Goal: Information Seeking & Learning: Learn about a topic

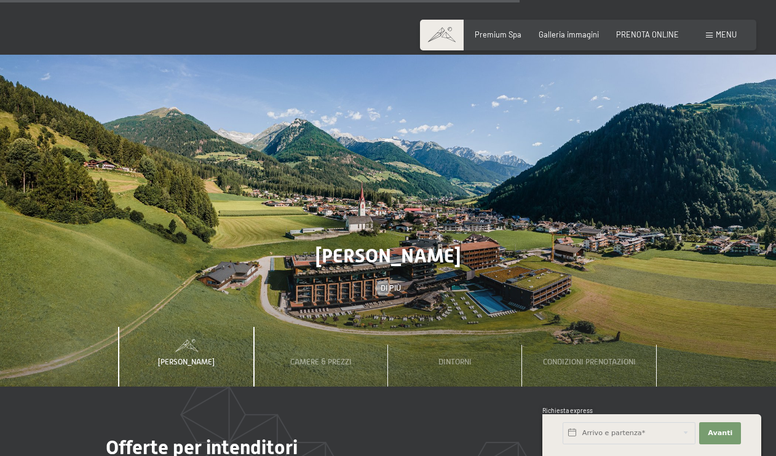
scroll to position [3051, 0]
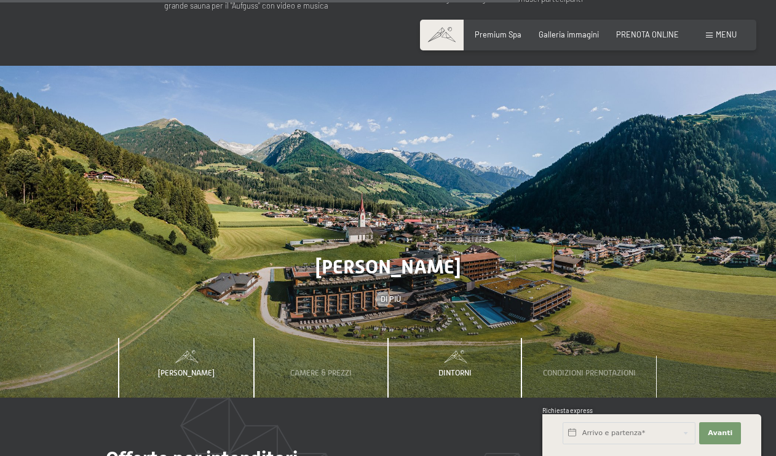
click at [443, 338] on div "Dintorni" at bounding box center [455, 368] width 48 height 60
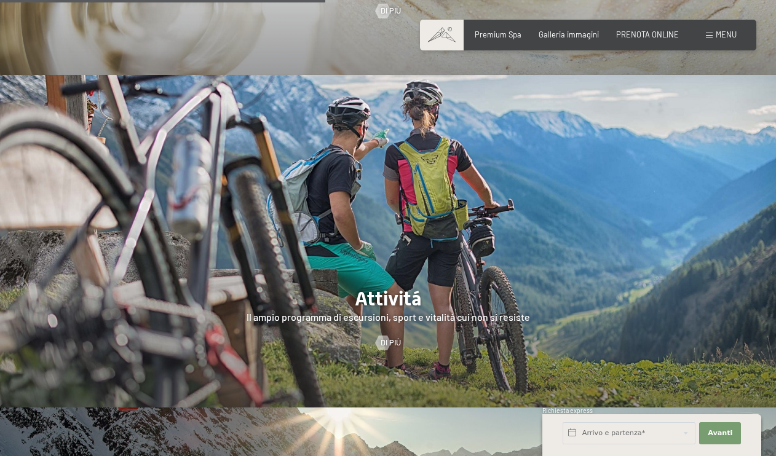
scroll to position [1911, 0]
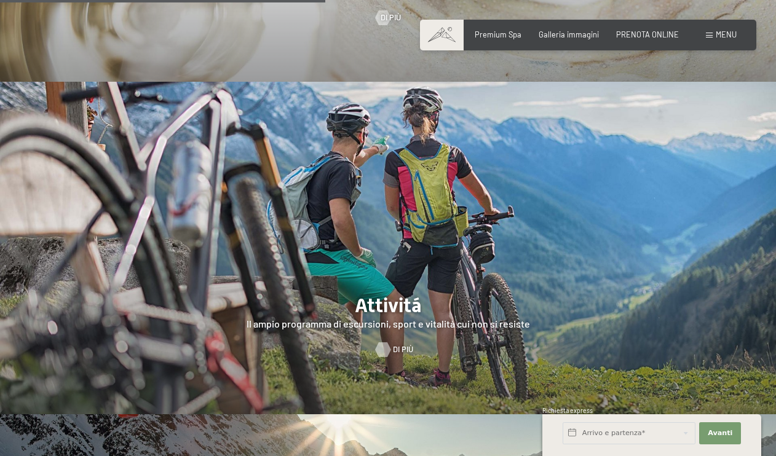
click at [394, 344] on span "Di più" at bounding box center [403, 349] width 20 height 11
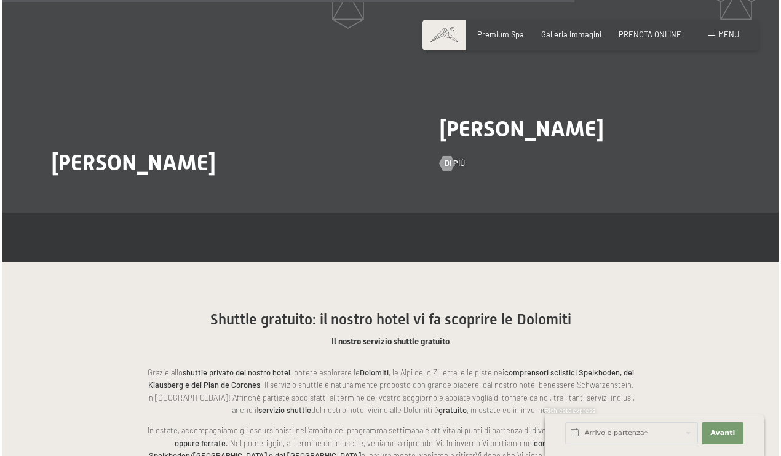
scroll to position [2159, 0]
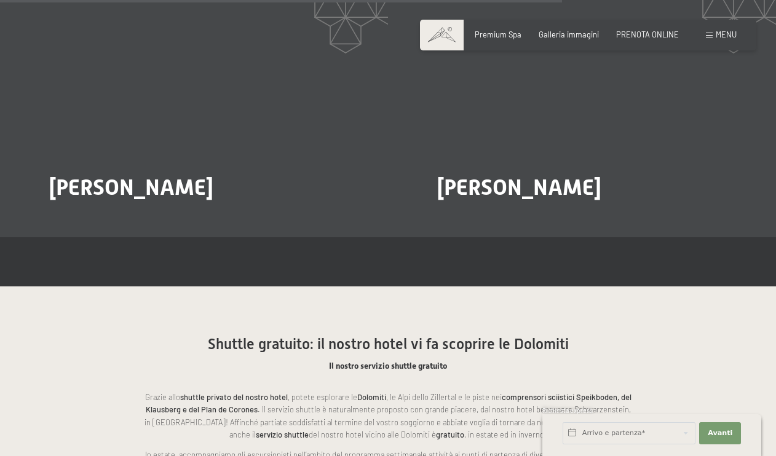
click at [703, 36] on div "Prenotazione Richiesta Premium Spa Galleria immagini PRENOTA ONLINE Menu DE IT …" at bounding box center [588, 35] width 297 height 11
click at [708, 36] on span at bounding box center [709, 36] width 7 height 6
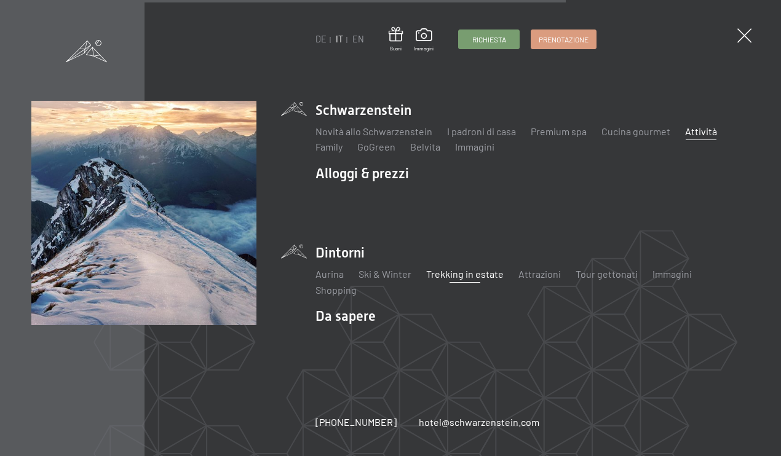
click at [453, 277] on link "Trekking in estate" at bounding box center [465, 274] width 78 height 12
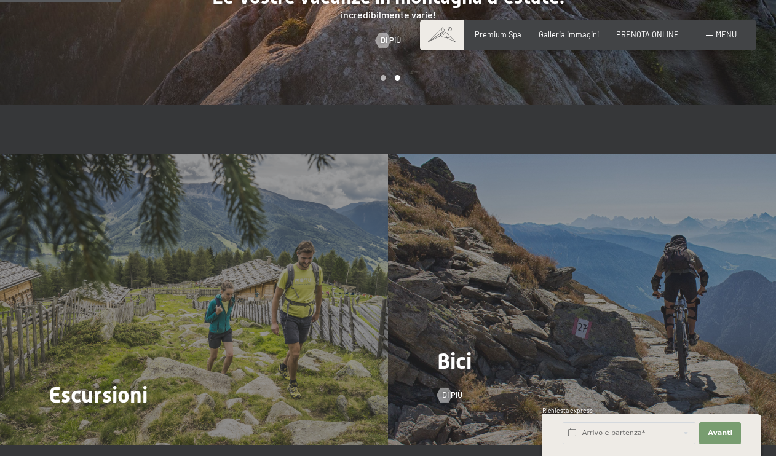
scroll to position [956, 0]
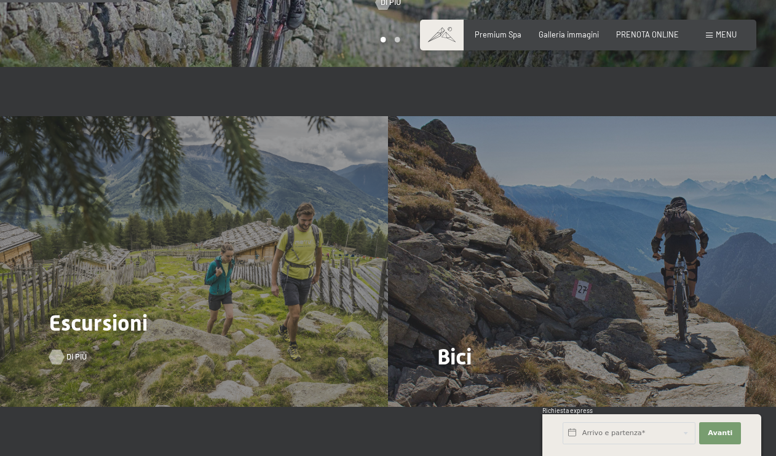
click at [63, 352] on link "Di più" at bounding box center [61, 357] width 25 height 11
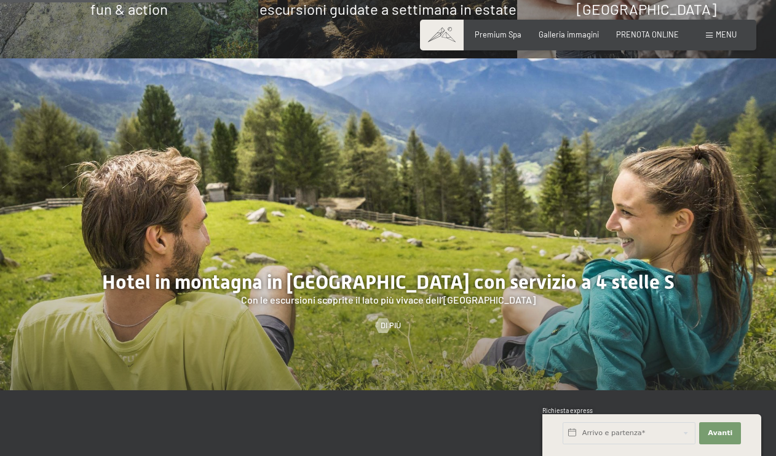
scroll to position [1140, 0]
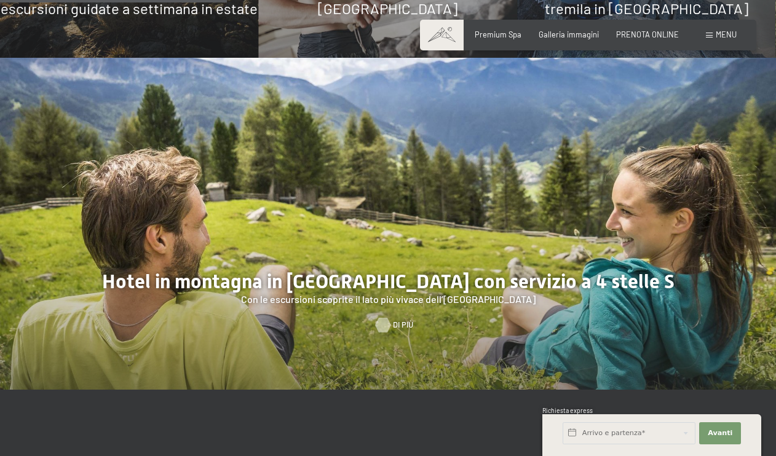
click at [385, 318] on div at bounding box center [383, 325] width 9 height 15
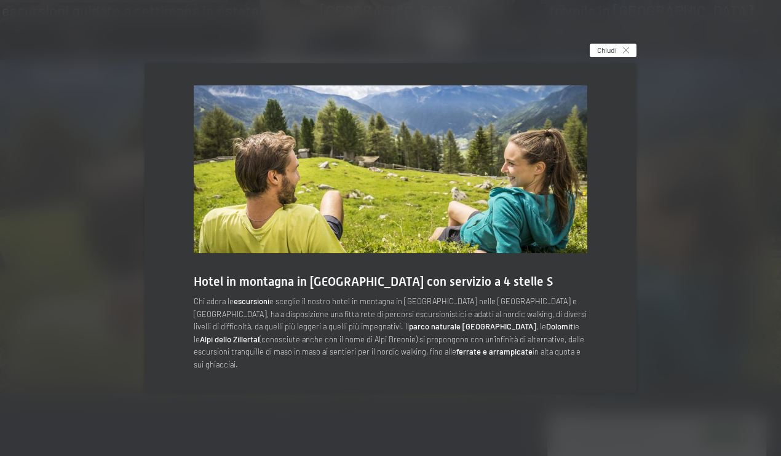
click at [610, 52] on span "Chiudi" at bounding box center [607, 50] width 20 height 10
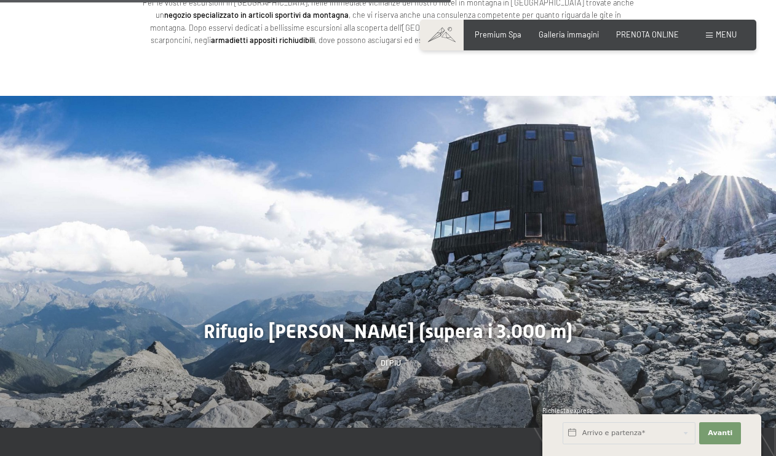
scroll to position [2251, 0]
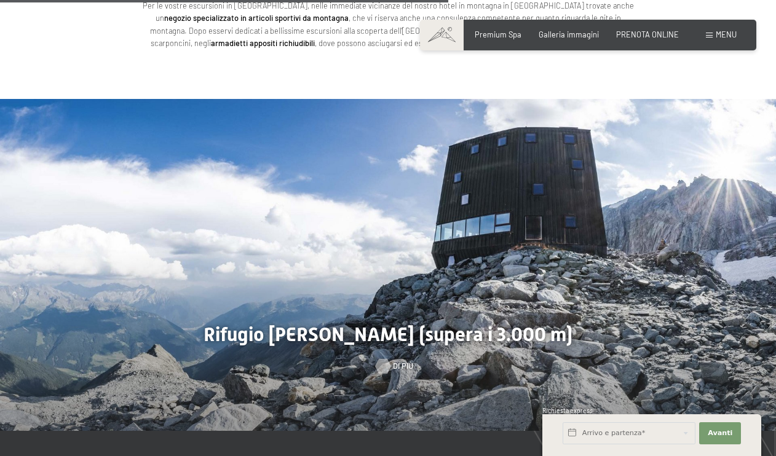
click at [394, 361] on span "Di più" at bounding box center [403, 366] width 20 height 11
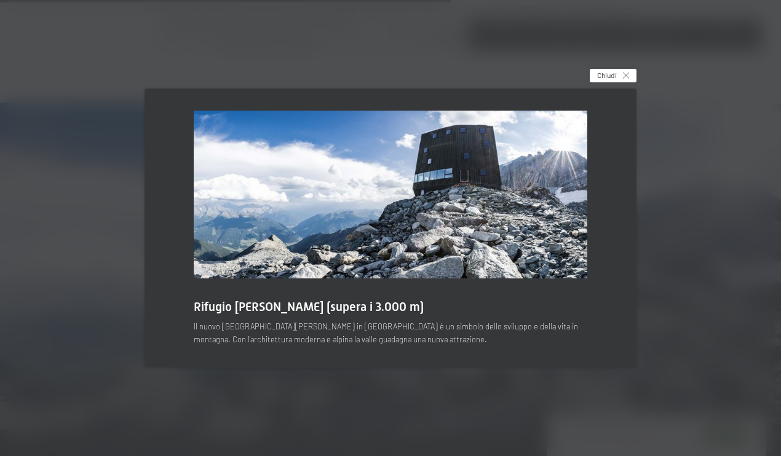
click at [605, 78] on span "Chiudi" at bounding box center [607, 75] width 20 height 10
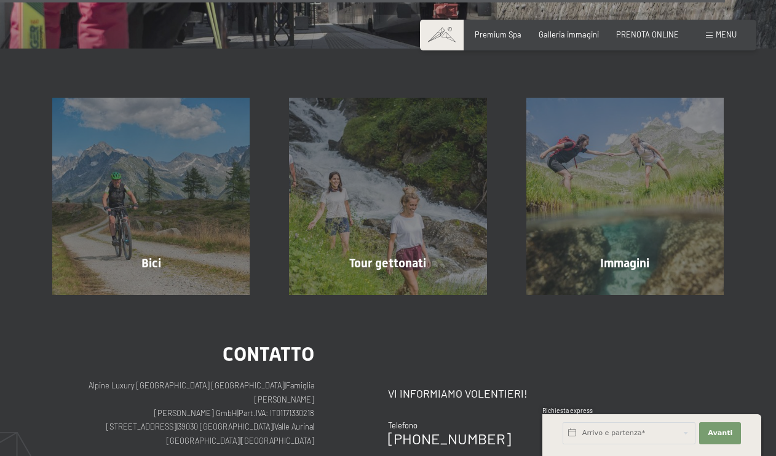
scroll to position [3638, 0]
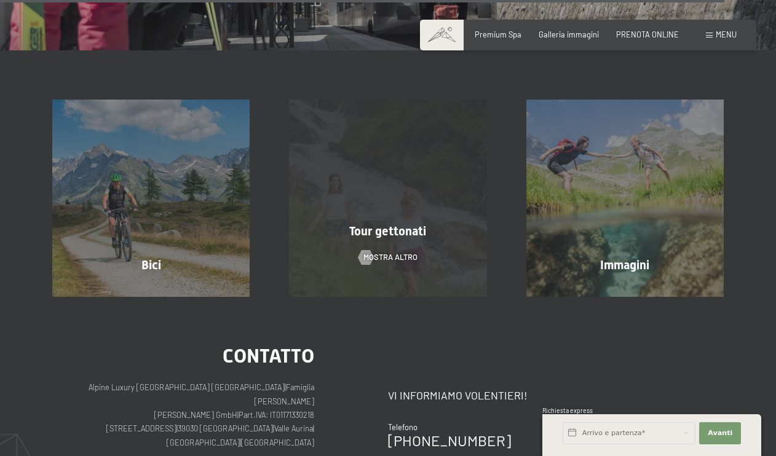
click at [354, 224] on span "Tour gettonati" at bounding box center [387, 231] width 77 height 15
